Goal: Task Accomplishment & Management: Use online tool/utility

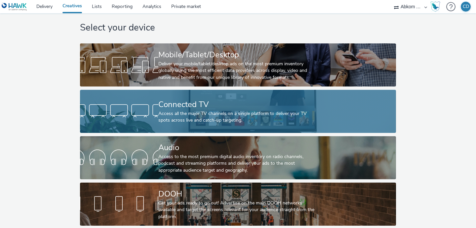
scroll to position [11, 0]
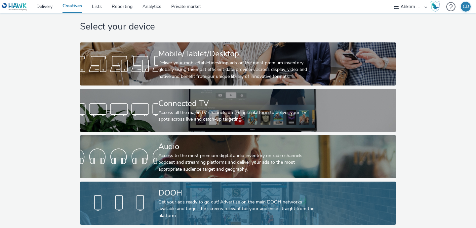
click at [179, 199] on div "Get your ads ready to go out! Advertise on the main DOOH networks available and…" at bounding box center [236, 208] width 157 height 20
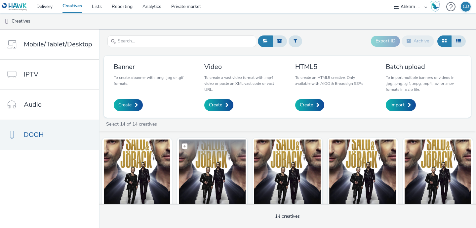
click at [198, 187] on img at bounding box center [212, 171] width 66 height 64
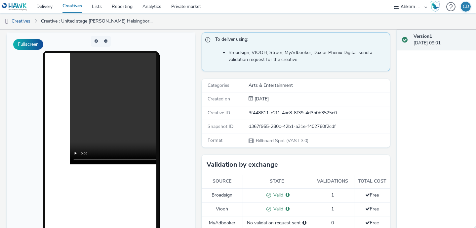
scroll to position [39, 0]
